Goal: Task Accomplishment & Management: Use online tool/utility

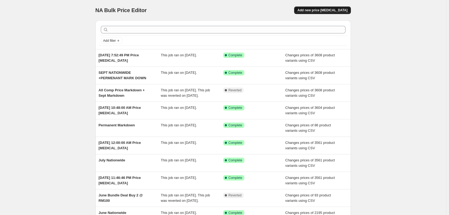
click at [348, 10] on span "Add new price [MEDICAL_DATA]" at bounding box center [322, 10] width 50 height 4
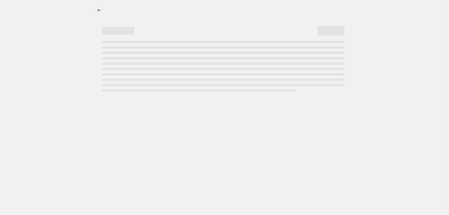
select select "percentage"
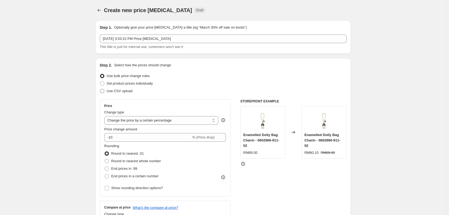
click at [123, 90] on span "Use CSV upload" at bounding box center [120, 91] width 26 height 4
click at [100, 89] on input "Use CSV upload" at bounding box center [100, 89] width 0 height 0
radio input "true"
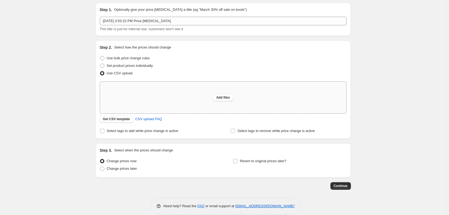
scroll to position [25, 0]
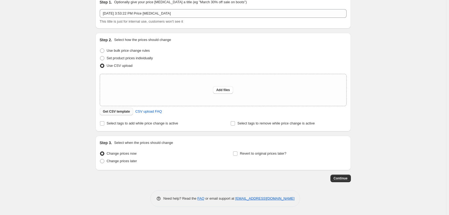
click at [121, 111] on span "Get CSV template" at bounding box center [116, 111] width 27 height 4
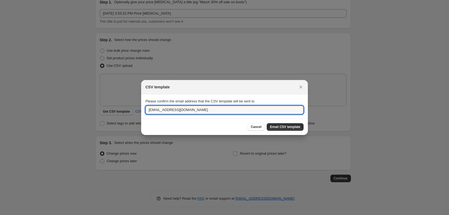
drag, startPoint x: 190, startPoint y: 112, endPoint x: 59, endPoint y: 101, distance: 130.7
click at [59, 214] on div "CSV template Please confirm the email address that the CSV template will be sen…" at bounding box center [224, 215] width 449 height 0
type input "[PERSON_NAME][EMAIL_ADDRESS][PERSON_NAME][DOMAIN_NAME]"
click at [291, 127] on span "Email CSV template" at bounding box center [285, 127] width 30 height 4
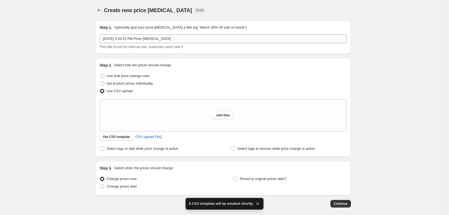
scroll to position [25, 0]
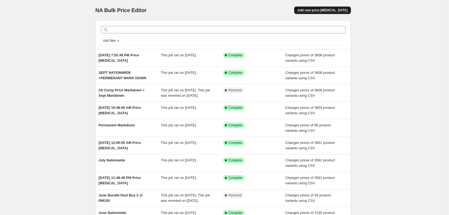
click at [348, 10] on span "Add new price [MEDICAL_DATA]" at bounding box center [322, 10] width 50 height 4
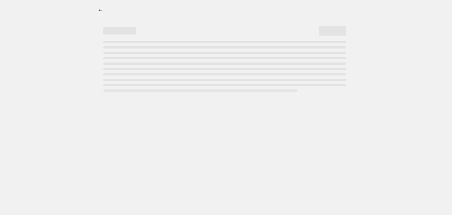
select select "percentage"
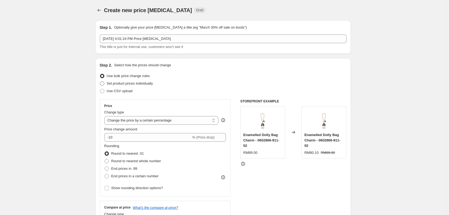
click at [148, 84] on span "Set product prices individually" at bounding box center [130, 83] width 46 height 4
click at [100, 82] on input "Set product prices individually" at bounding box center [100, 81] width 0 height 0
radio input "true"
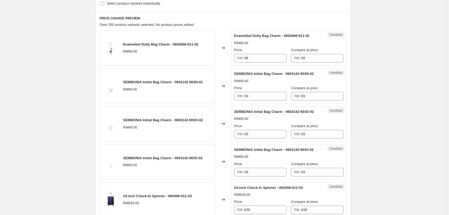
scroll to position [89, 0]
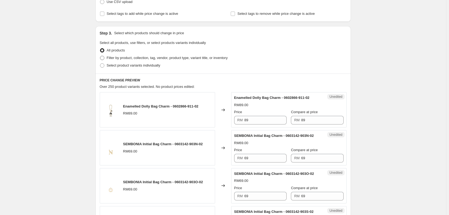
click at [194, 61] on label "Filter by product, collection, tag, vendor, product type, variant title, or inv…" at bounding box center [164, 58] width 128 height 8
click at [100, 56] on input "Filter by product, collection, tag, vendor, product type, variant title, or inv…" at bounding box center [100, 56] width 0 height 0
radio input "true"
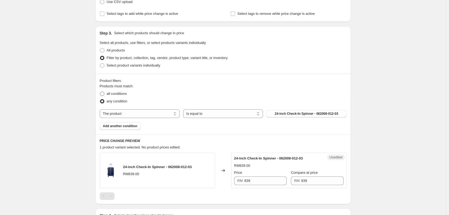
click at [118, 95] on span "all conditions" at bounding box center [117, 93] width 20 height 4
click at [100, 92] on input "all conditions" at bounding box center [100, 91] width 0 height 0
radio input "true"
click at [287, 116] on button "24-inch Check-In Spinner - 062008-012-03" at bounding box center [307, 114] width 80 height 8
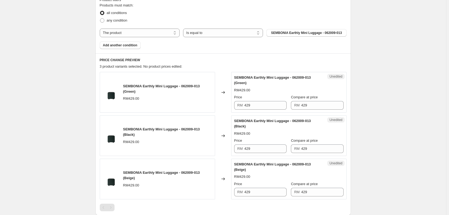
scroll to position [197, 0]
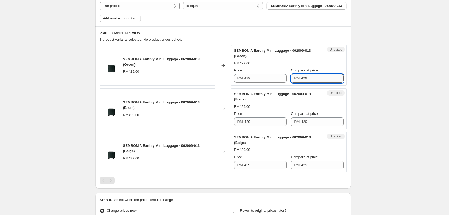
click at [315, 78] on input "429" at bounding box center [322, 78] width 42 height 9
type input "129"
click at [302, 121] on div "SEMBONIA Earthly Mini Luggage - 062009-013 (Black) RM429.00 Price RM 429 Compar…" at bounding box center [288, 108] width 109 height 35
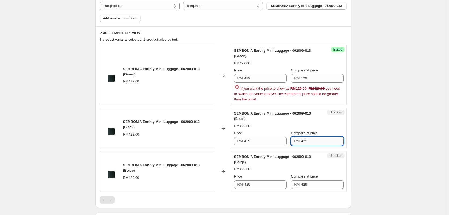
click at [302, 121] on div "SEMBONIA Earthly Mini Luggage - 062009-013 (Black) RM429.00 Price RM 429 Compar…" at bounding box center [288, 128] width 109 height 35
click at [306, 139] on input "429" at bounding box center [322, 141] width 42 height 9
type input "129"
click at [309, 76] on input "129" at bounding box center [322, 78] width 42 height 9
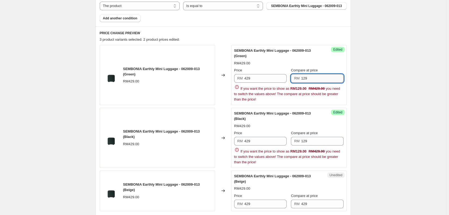
click at [309, 76] on input "129" at bounding box center [322, 78] width 42 height 9
type input "429"
click at [275, 81] on input "429" at bounding box center [266, 78] width 42 height 9
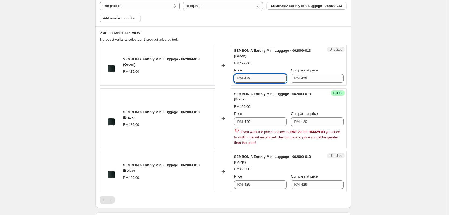
click at [275, 81] on input "429" at bounding box center [266, 78] width 42 height 9
type input "129"
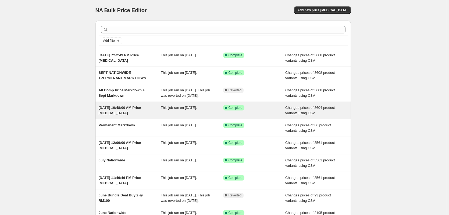
click at [260, 110] on div "Success Complete Complete" at bounding box center [250, 107] width 54 height 5
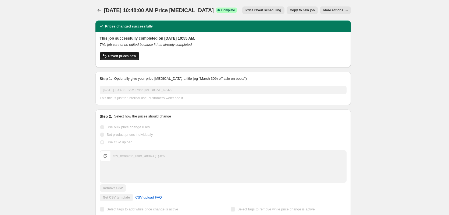
click at [129, 54] on span "Revert prices now" at bounding box center [122, 56] width 28 height 4
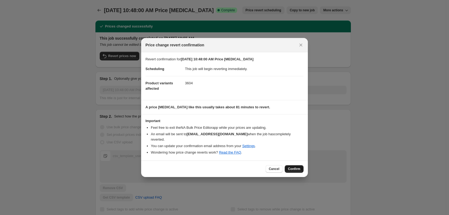
click at [293, 167] on span "Confirm" at bounding box center [294, 169] width 12 height 4
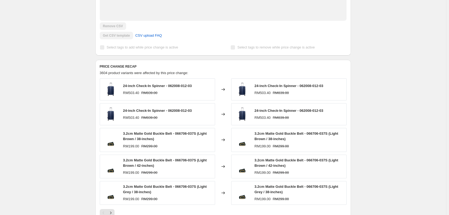
scroll to position [132, 0]
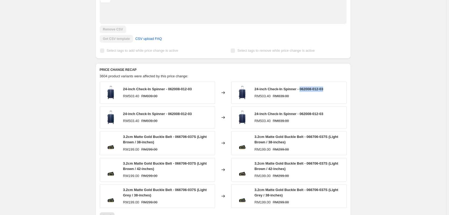
drag, startPoint x: 327, startPoint y: 89, endPoint x: 301, endPoint y: 90, distance: 26.1
click at [301, 90] on div "24-inch Check-In Spinner - 062008-012-03 RM503.40 RM839.00" at bounding box center [288, 93] width 115 height 22
copy span "062008-012-03"
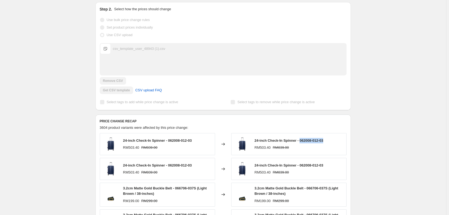
scroll to position [134, 0]
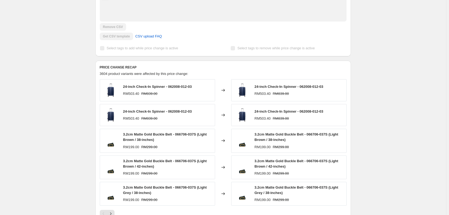
click at [141, 88] on span "24-inch Check-In Spinner - 062008-012-03" at bounding box center [157, 86] width 69 height 4
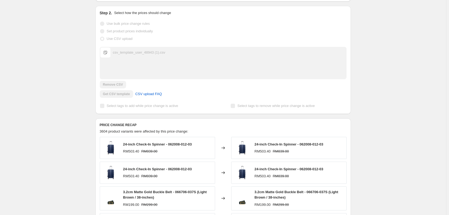
scroll to position [0, 0]
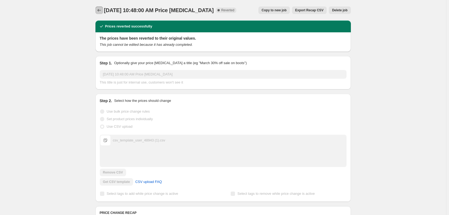
click at [101, 8] on icon "Price change jobs" at bounding box center [99, 10] width 5 height 5
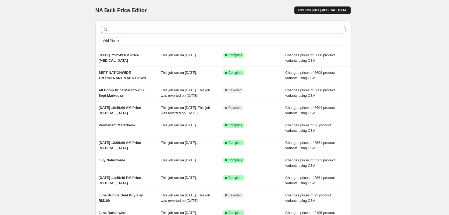
click at [334, 12] on span "Add new price [MEDICAL_DATA]" at bounding box center [322, 10] width 50 height 4
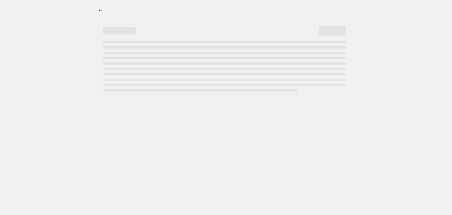
select select "percentage"
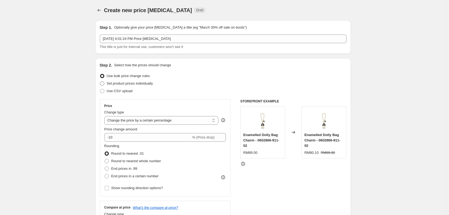
click at [141, 85] on span "Set product prices individually" at bounding box center [130, 83] width 46 height 4
click at [100, 82] on input "Set product prices individually" at bounding box center [100, 81] width 0 height 0
radio input "true"
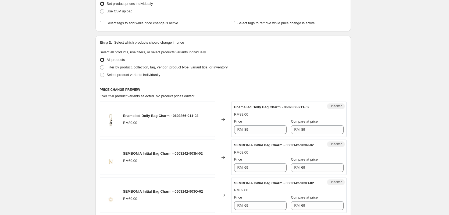
scroll to position [81, 0]
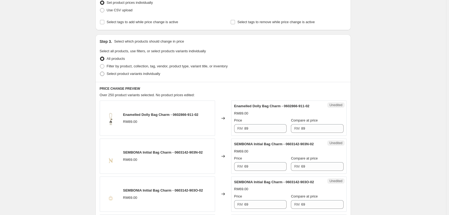
click at [136, 73] on span "Select product variants individually" at bounding box center [134, 74] width 54 height 4
click at [100, 72] on input "Select product variants individually" at bounding box center [100, 72] width 0 height 0
radio input "true"
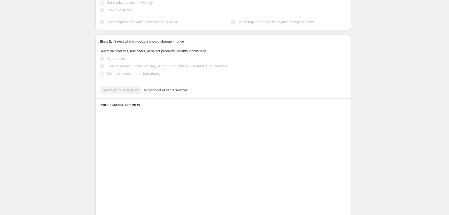
scroll to position [68, 0]
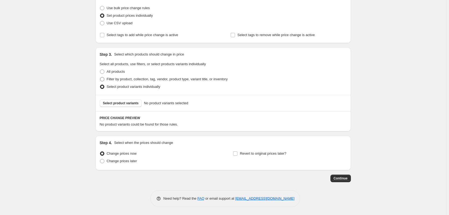
click at [147, 79] on span "Filter by product, collection, tag, vendor, product type, variant title, or inv…" at bounding box center [167, 79] width 121 height 4
click at [100, 77] on input "Filter by product, collection, tag, vendor, product type, variant title, or inv…" at bounding box center [100, 77] width 0 height 0
radio input "true"
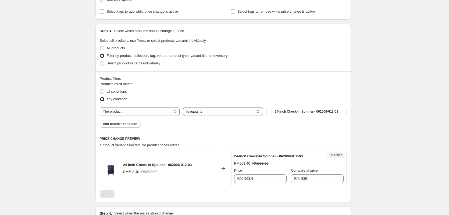
scroll to position [122, 0]
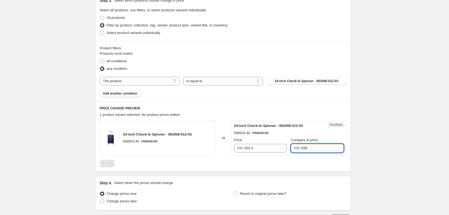
click at [317, 150] on input "839" at bounding box center [322, 148] width 42 height 9
type input "8"
type input "199"
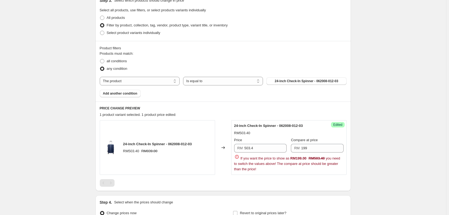
click at [316, 112] on div "PRICE CHANGE PREVIEW 1 product variant selected. 1 product price edited: 24-inc…" at bounding box center [223, 145] width 256 height 89
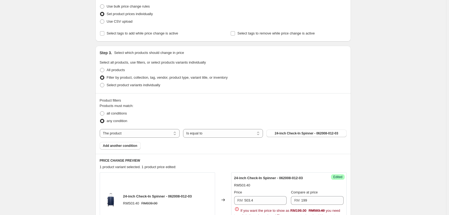
scroll to position [68, 0]
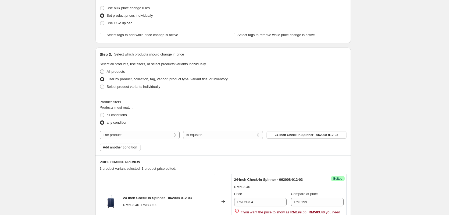
click at [121, 72] on span "All products" at bounding box center [116, 71] width 18 height 4
click at [100, 70] on input "All products" at bounding box center [100, 69] width 0 height 0
radio input "true"
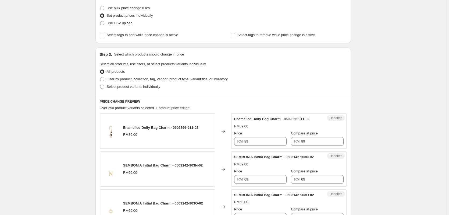
click at [119, 25] on span "Use CSV upload" at bounding box center [120, 23] width 26 height 4
click at [100, 21] on input "Use CSV upload" at bounding box center [100, 21] width 0 height 0
radio input "true"
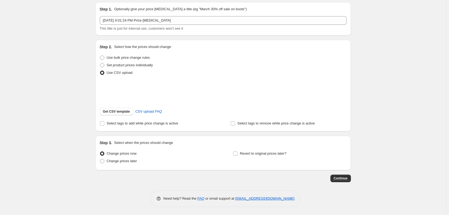
scroll to position [25, 0]
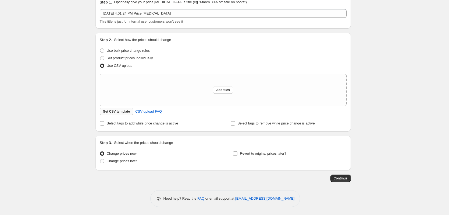
click at [123, 112] on span "Get CSV template" at bounding box center [116, 111] width 27 height 4
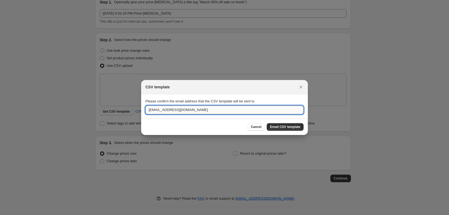
click at [222, 112] on input "[EMAIL_ADDRESS][DOMAIN_NAME]" at bounding box center [225, 109] width 158 height 9
drag, startPoint x: 221, startPoint y: 111, endPoint x: 107, endPoint y: 104, distance: 114.8
click at [108, 214] on div "CSV template Please confirm the email address that the CSV template will be sen…" at bounding box center [224, 215] width 449 height 0
click at [182, 109] on input "[PERSON_NAME][EMAIL_ADDRESS][PERSON_NAME]" at bounding box center [225, 109] width 158 height 9
type input "[PERSON_NAME][EMAIL_ADDRESS][PERSON_NAME][DOMAIN_NAME]"
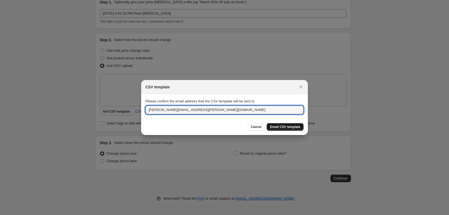
click at [285, 126] on span "Email CSV template" at bounding box center [285, 127] width 30 height 4
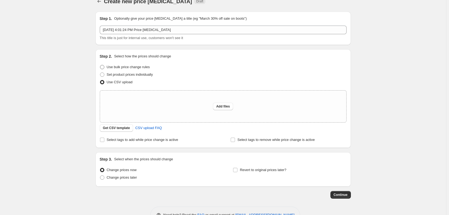
scroll to position [0, 0]
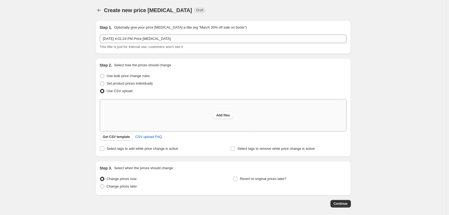
click at [226, 111] on div "Add files" at bounding box center [223, 115] width 246 height 32
type input "C:\fakepath\csv_template_user_48943.xlsx"
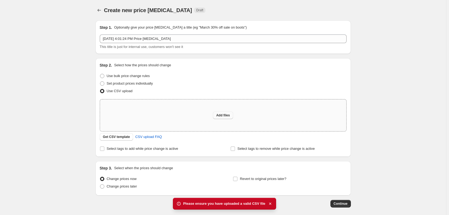
click at [228, 114] on span "Add files" at bounding box center [223, 115] width 14 height 4
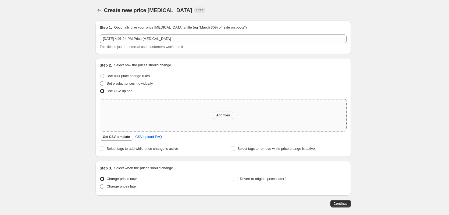
click at [226, 118] on button "Add files" at bounding box center [223, 115] width 20 height 8
type input "C:\fakepath\csv_template_user_48943.csv"
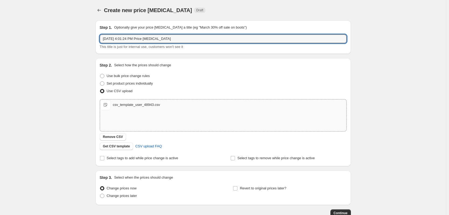
drag, startPoint x: 170, startPoint y: 39, endPoint x: 68, endPoint y: 37, distance: 102.8
click at [68, 37] on div "Create new price [MEDICAL_DATA]. This page is ready Create new price [MEDICAL_D…" at bounding box center [223, 124] width 446 height 249
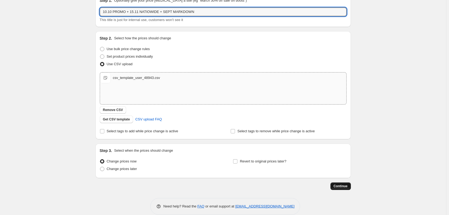
type input "10.10 PROMO + 15.11 NATIOWIDE + SEPT MARKDOWN"
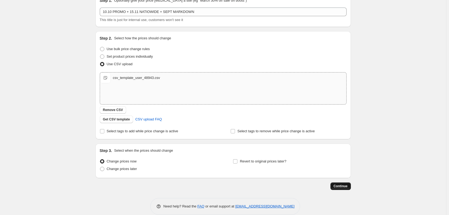
click at [344, 187] on span "Continue" at bounding box center [341, 186] width 14 height 4
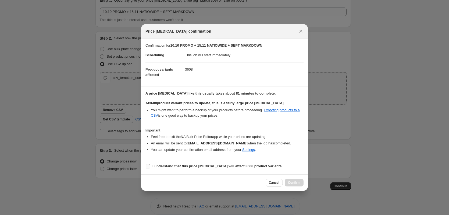
click at [148, 167] on input "I understand that this price [MEDICAL_DATA] will affect 3608 product variants" at bounding box center [148, 166] width 4 height 4
checkbox input "true"
click at [294, 184] on span "Confirm" at bounding box center [294, 182] width 12 height 4
type input "10.10 PROMO + 15.11 NATIOWIDE + SEPT MARKDOWN"
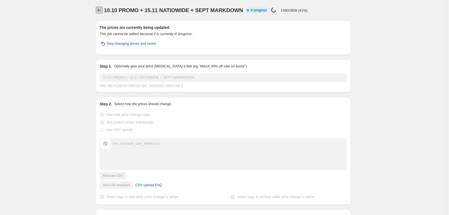
click at [102, 9] on icon "Price change jobs" at bounding box center [99, 10] width 5 height 5
